Goal: Find specific page/section: Find specific page/section

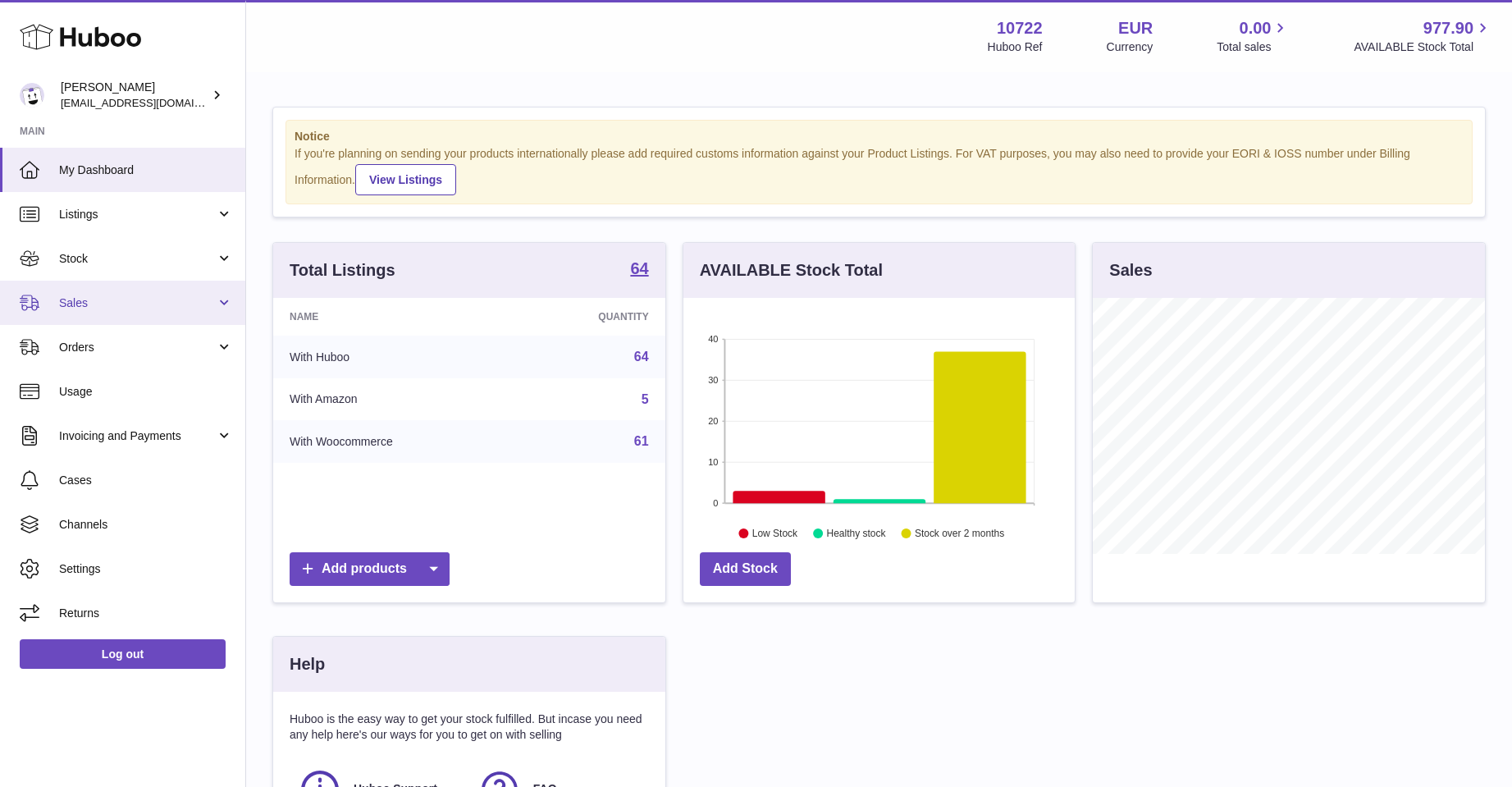
scroll to position [820469, 820156]
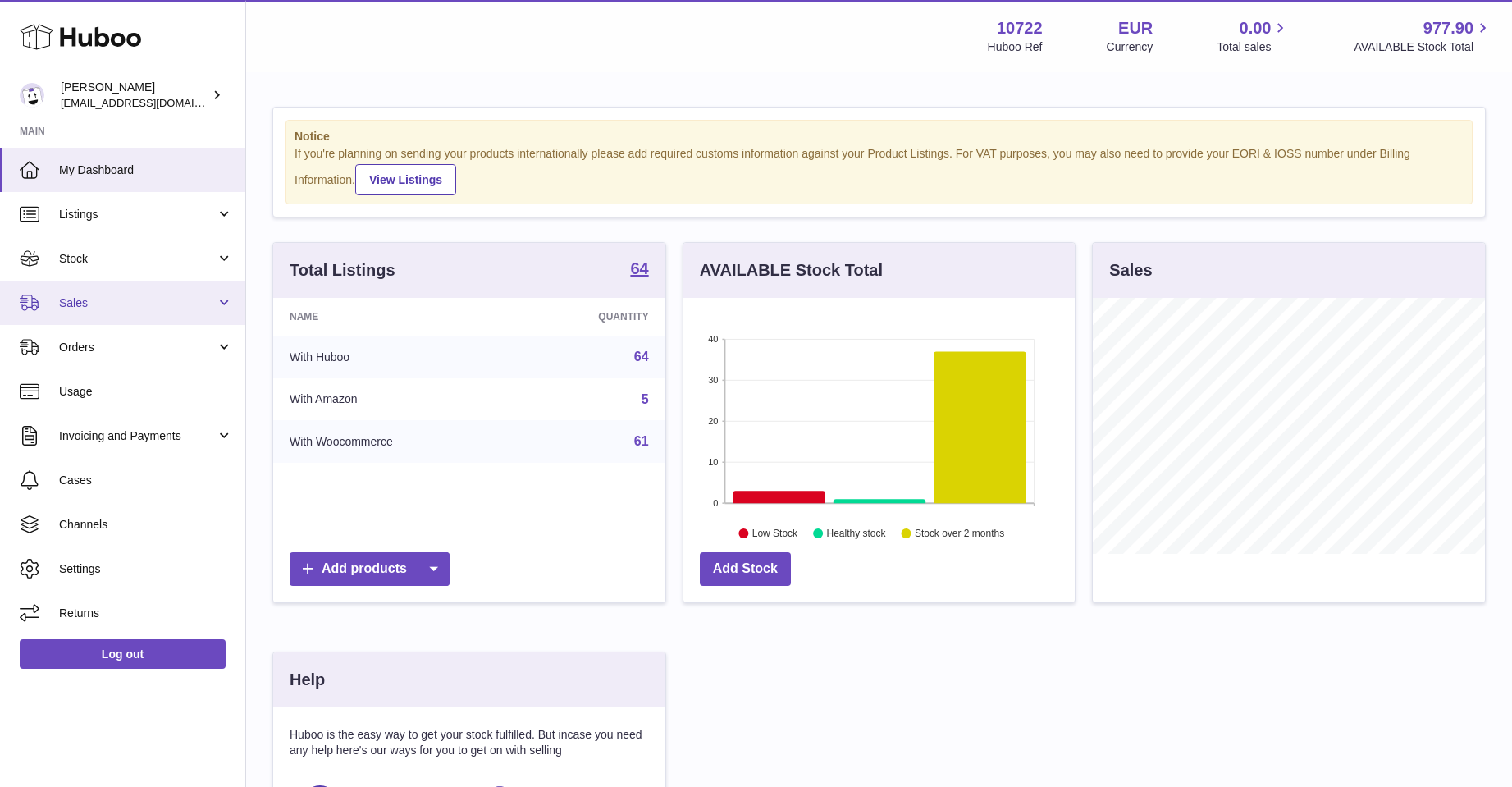
click at [84, 301] on span "Sales" at bounding box center [137, 303] width 156 height 16
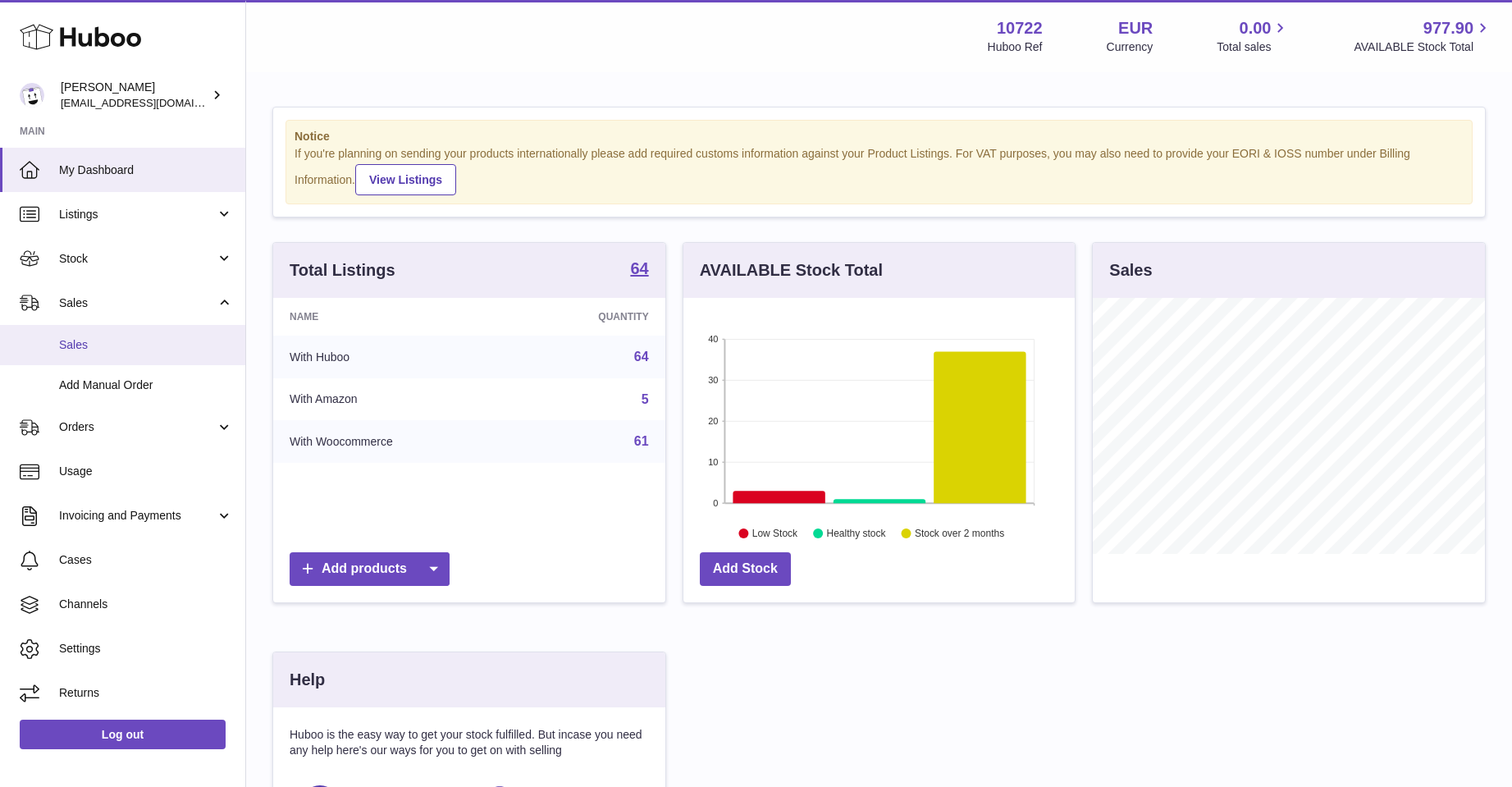
click at [82, 341] on span "Sales" at bounding box center [146, 345] width 174 height 16
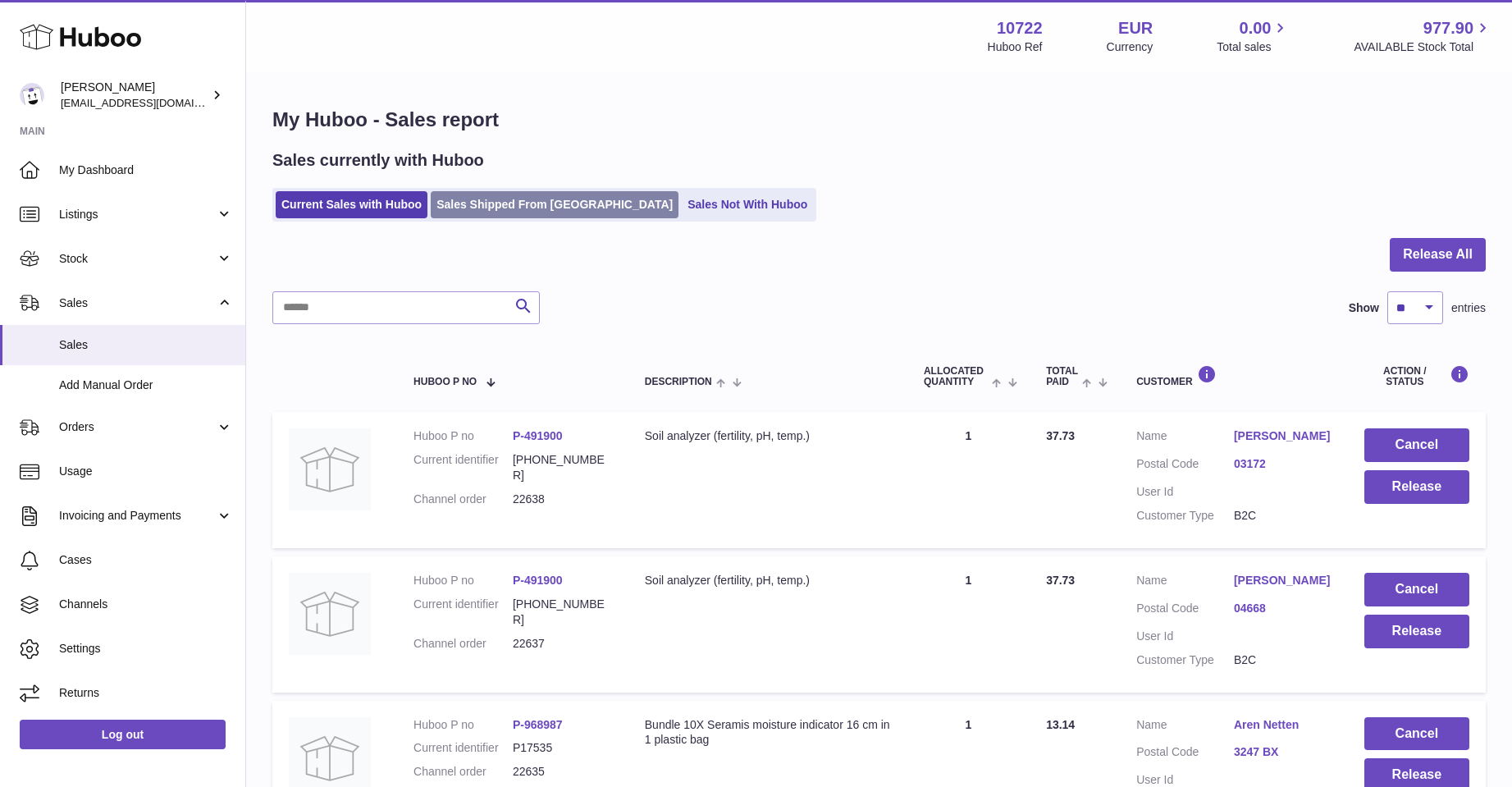
click at [491, 203] on link "Sales Shipped From [GEOGRAPHIC_DATA]" at bounding box center [554, 204] width 248 height 27
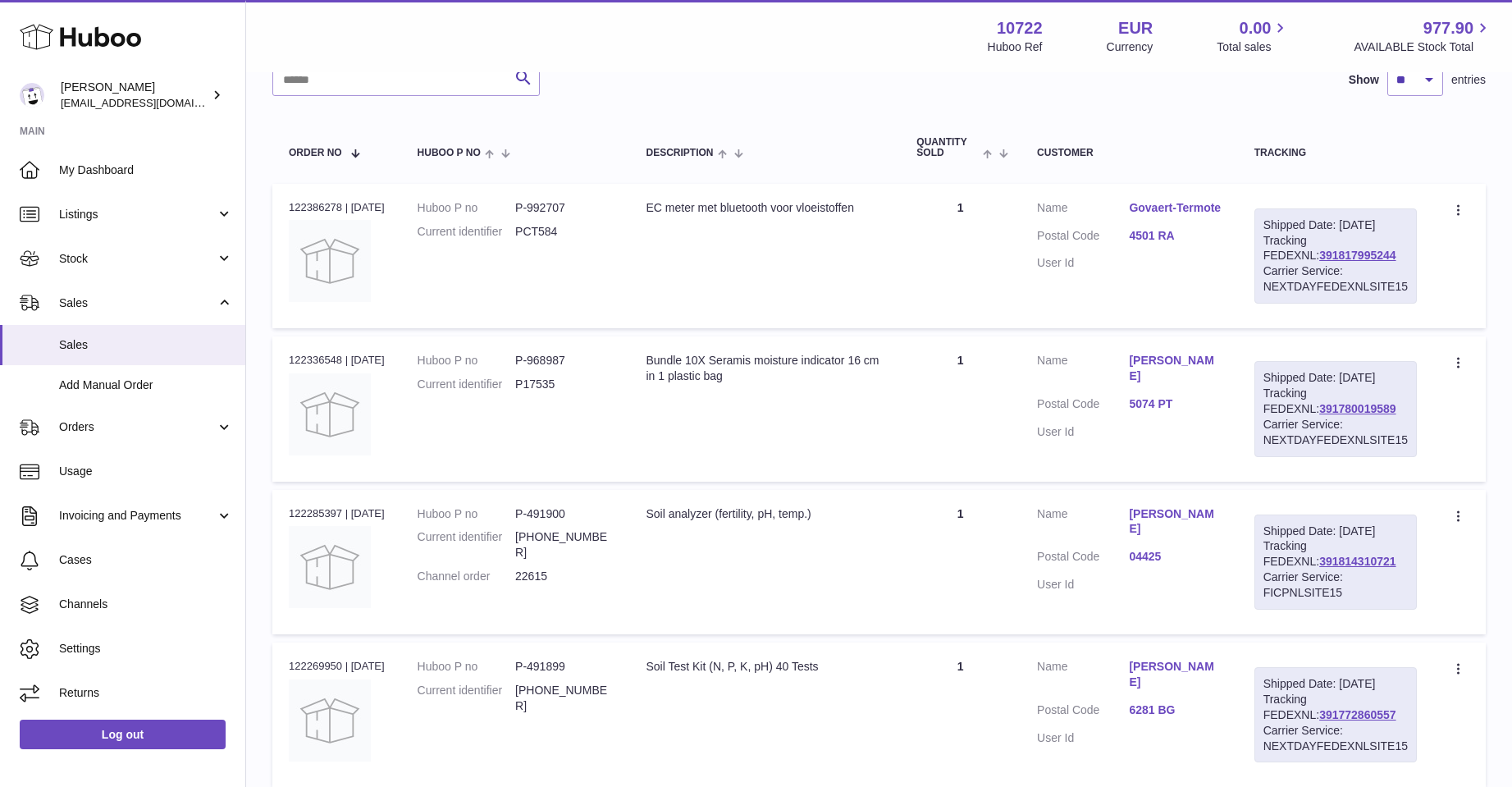
scroll to position [164, 0]
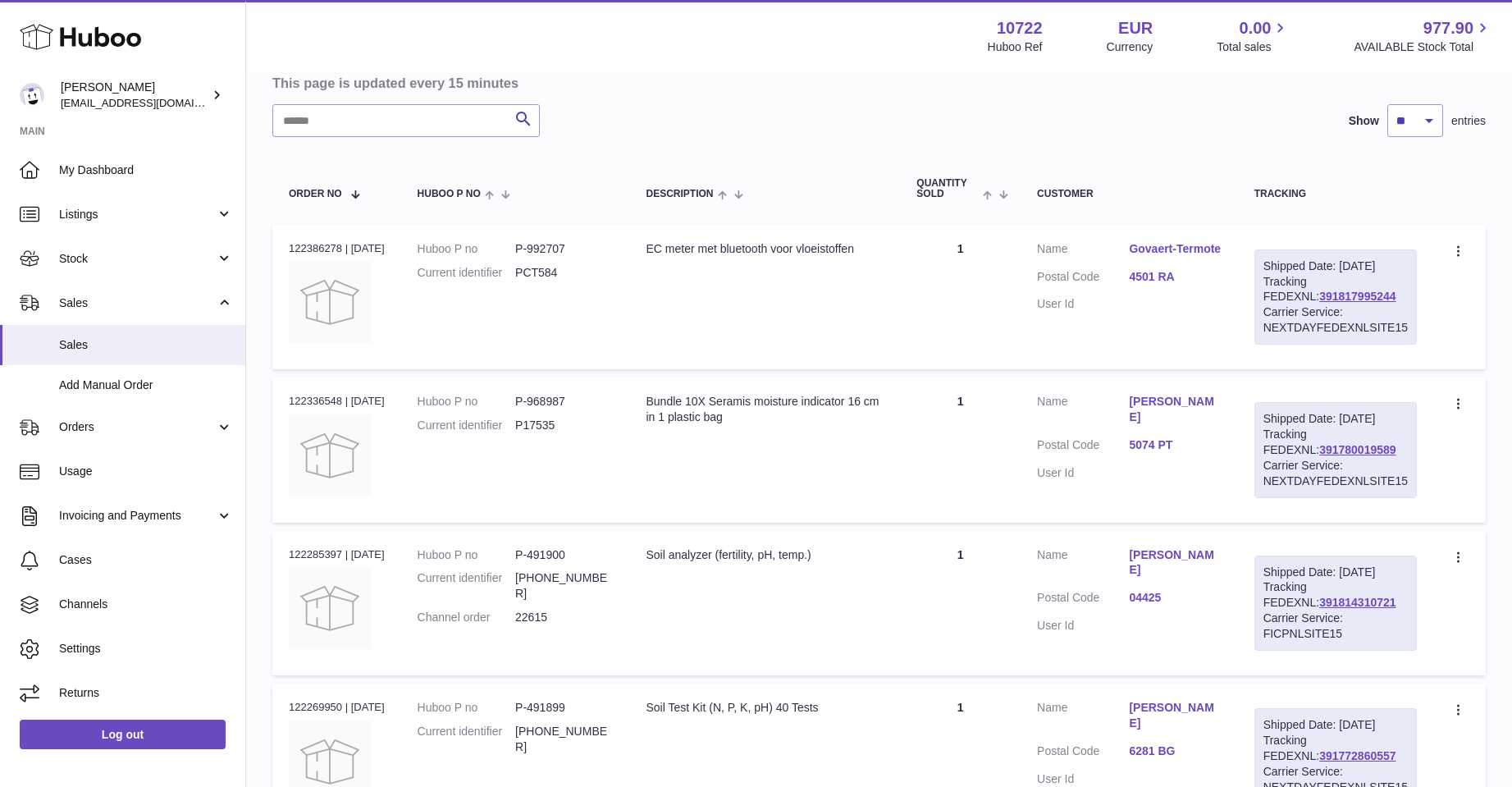
drag, startPoint x: 1172, startPoint y: 455, endPoint x: 959, endPoint y: 461, distance: 213.1
click at [959, 461] on td "Quantity 1" at bounding box center [960, 450] width 121 height 144
